Goal: Browse casually: Explore the website without a specific task or goal

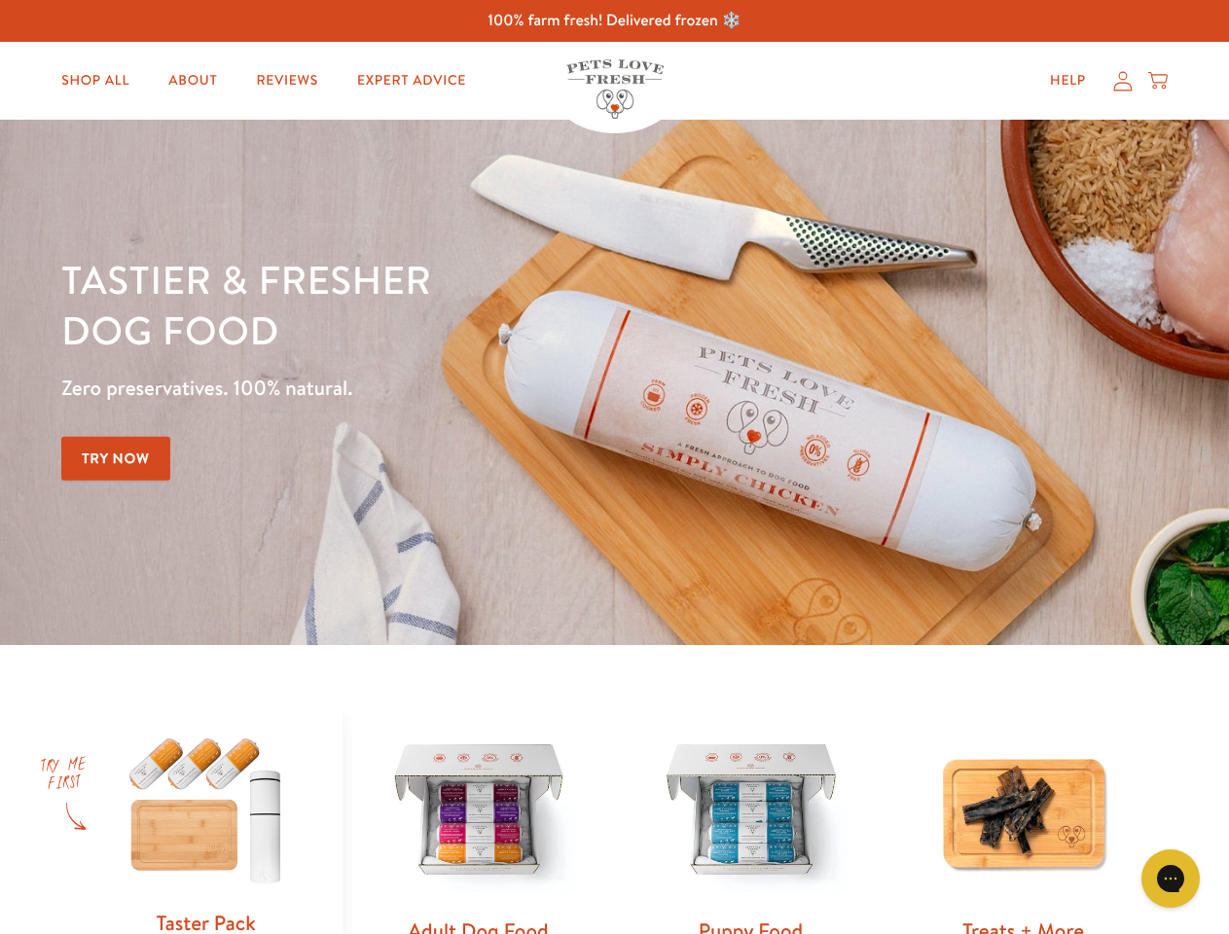
click at [614, 467] on div "Tastier & fresher dog food Zero preservatives. 100% natural. Try Now" at bounding box center [430, 382] width 738 height 257
click at [1171, 879] on icon "Gorgias live chat" at bounding box center [1170, 878] width 18 height 18
